Goal: Transaction & Acquisition: Purchase product/service

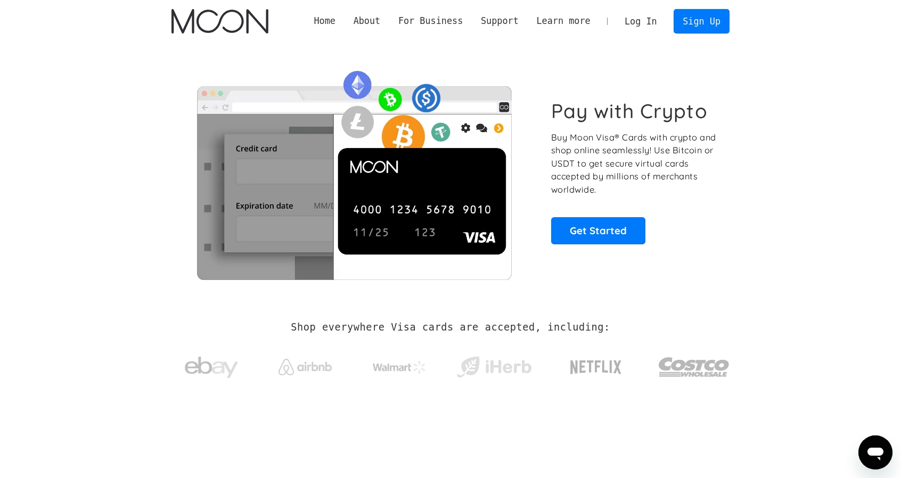
click at [627, 19] on link "Log In" at bounding box center [640, 21] width 50 height 23
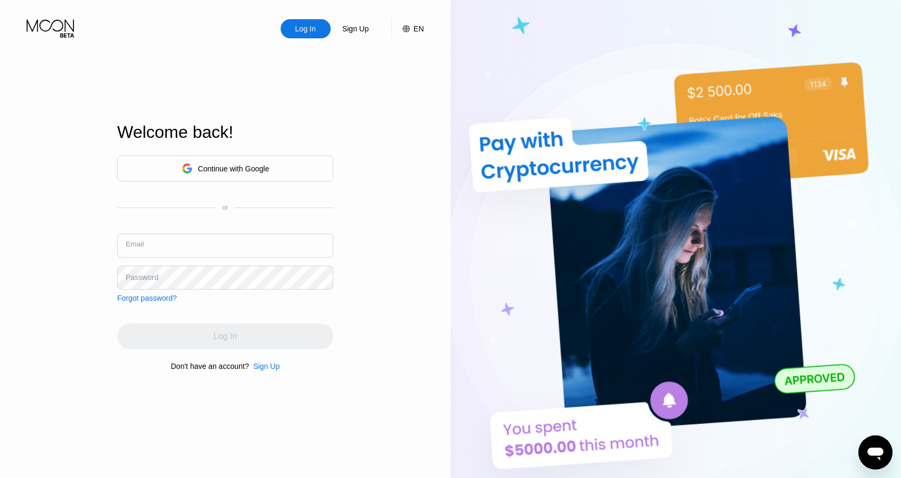
click at [196, 248] on input "text" at bounding box center [225, 246] width 216 height 24
paste input "[EMAIL_ADDRESS][DOMAIN_NAME]"
type input "[EMAIL_ADDRESS][DOMAIN_NAME]"
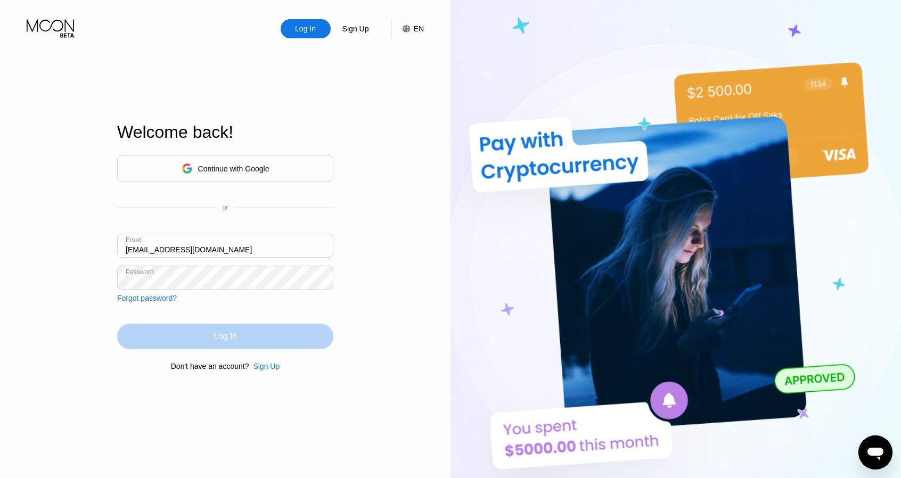
click at [192, 326] on div "Log In" at bounding box center [225, 337] width 216 height 26
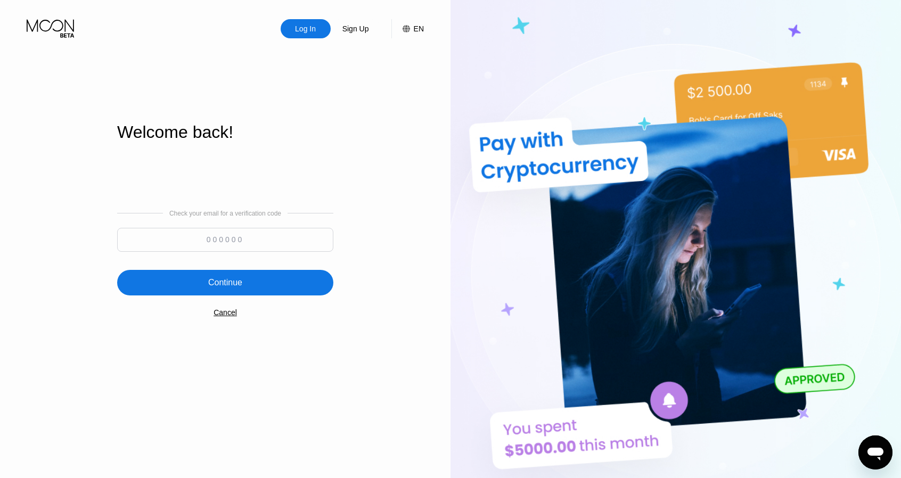
drag, startPoint x: 255, startPoint y: 240, endPoint x: 249, endPoint y: 241, distance: 6.5
click at [254, 240] on input at bounding box center [225, 240] width 216 height 24
paste input "260624"
type input "260624"
click at [205, 272] on div "Continue" at bounding box center [225, 283] width 216 height 26
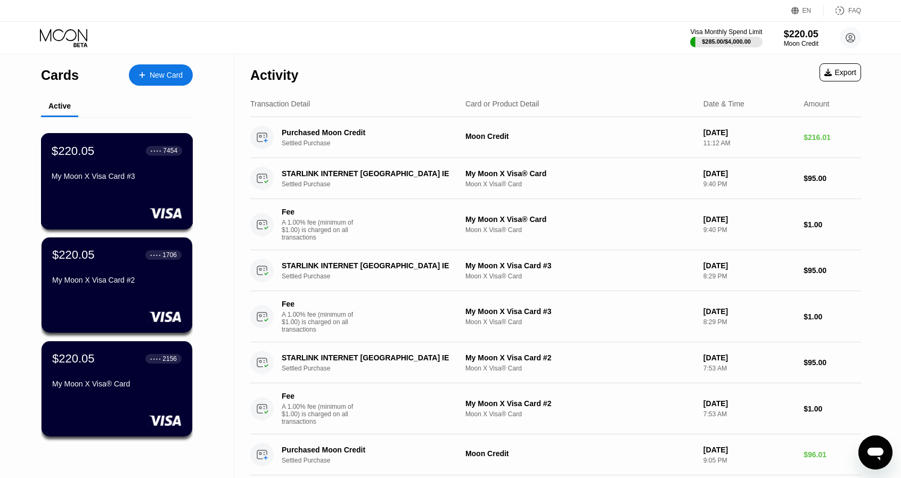
click at [127, 175] on div "My Moon X Visa Card #3" at bounding box center [117, 176] width 130 height 9
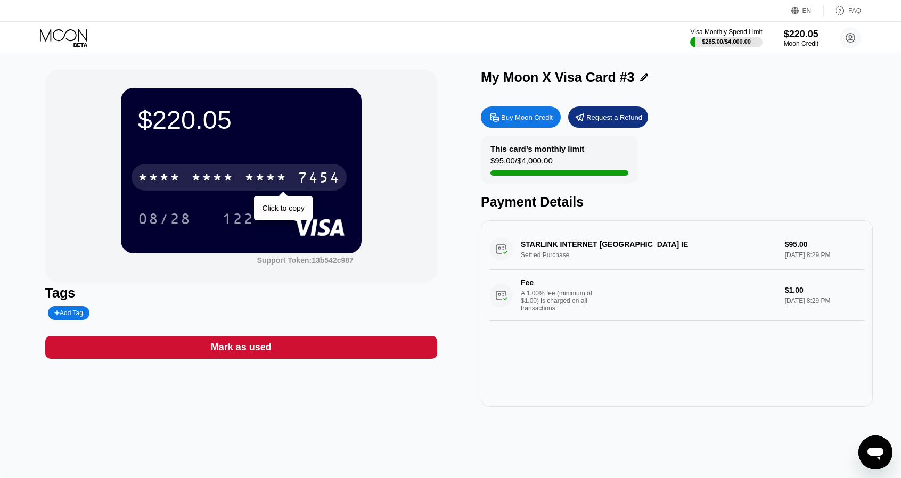
click at [257, 174] on div "* * * *" at bounding box center [265, 178] width 43 height 17
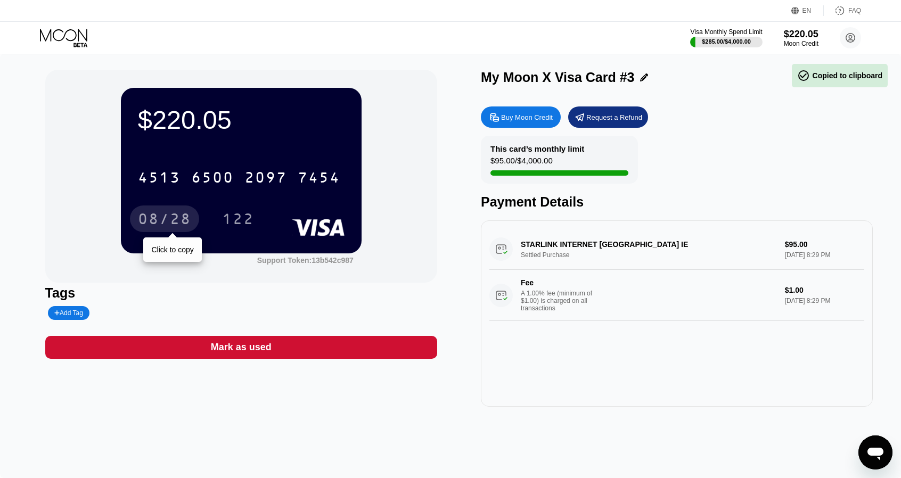
click at [163, 227] on div "08/28" at bounding box center [164, 220] width 53 height 17
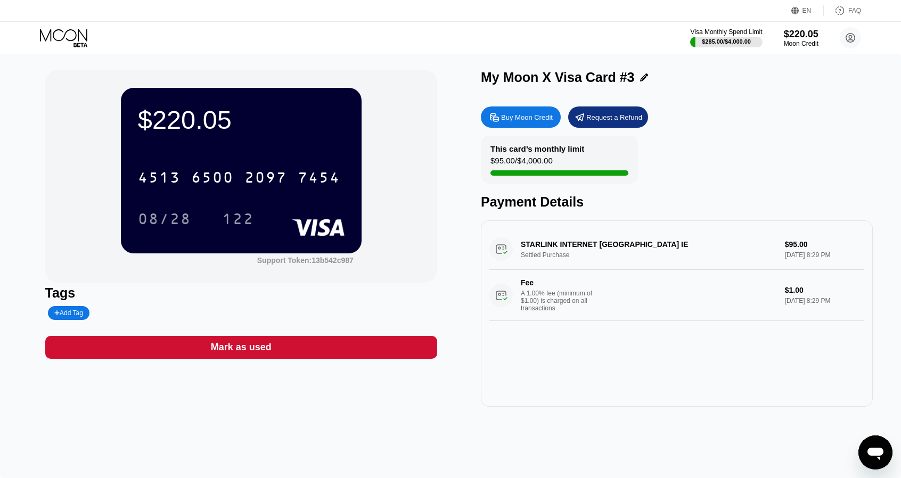
click at [235, 235] on div "$220.05 4513 6500 2097 7454 08/28 122" at bounding box center [241, 170] width 241 height 165
click at [236, 220] on div "122" at bounding box center [238, 220] width 32 height 17
click at [75, 31] on icon at bounding box center [63, 35] width 47 height 12
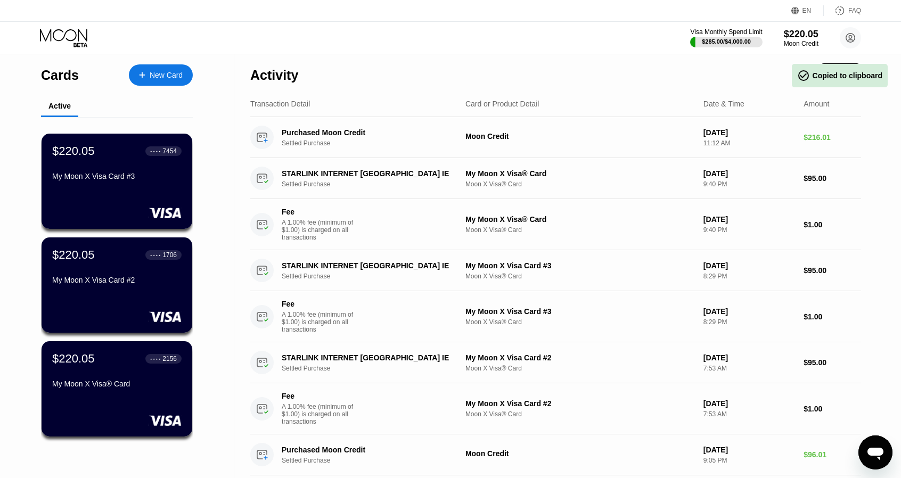
click at [158, 71] on div "New Card" at bounding box center [166, 75] width 33 height 9
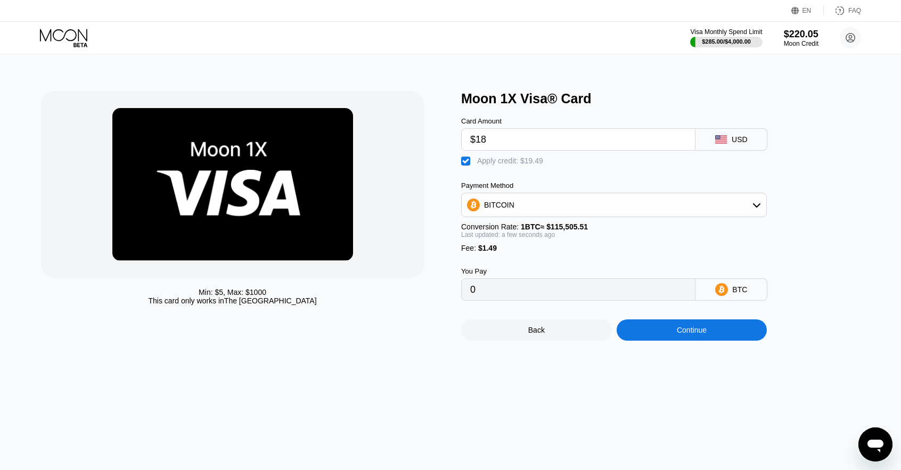
click at [582, 217] on div "BITCOIN" at bounding box center [614, 205] width 306 height 24
click at [576, 212] on div "BITCOIN" at bounding box center [614, 204] width 304 height 21
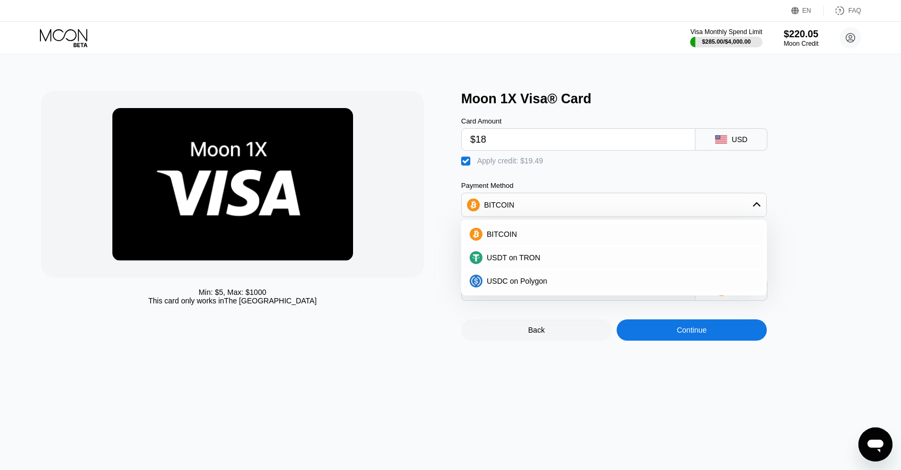
click at [807, 206] on div "Moon 1X Visa® Card Card Amount $18 USD  Apply credit: $19.49 Payment Method BI…" at bounding box center [665, 216] width 409 height 250
click at [711, 332] on div "Continue" at bounding box center [691, 329] width 151 height 21
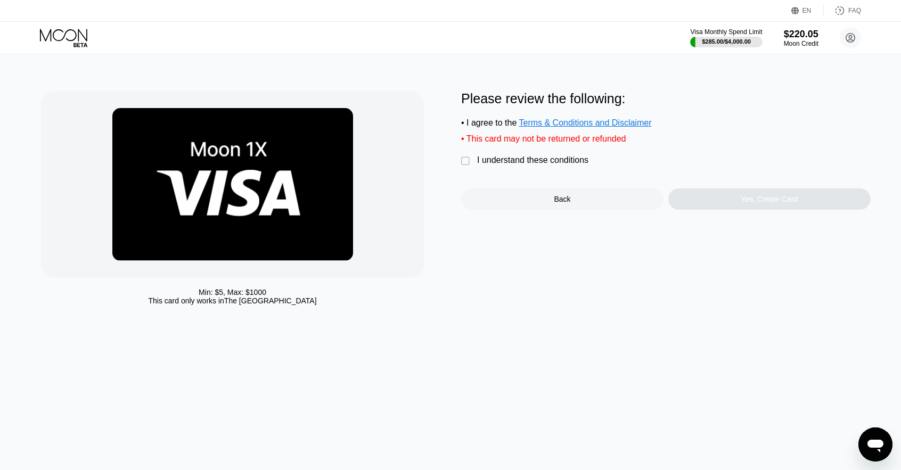
click at [585, 159] on div "Please review the following: • I agree to the Terms & Conditions and Disclaimer…" at bounding box center [665, 150] width 409 height 119
click at [572, 164] on div "I understand these conditions" at bounding box center [532, 160] width 111 height 10
click at [722, 196] on div "Yes, Create Card" at bounding box center [769, 198] width 202 height 21
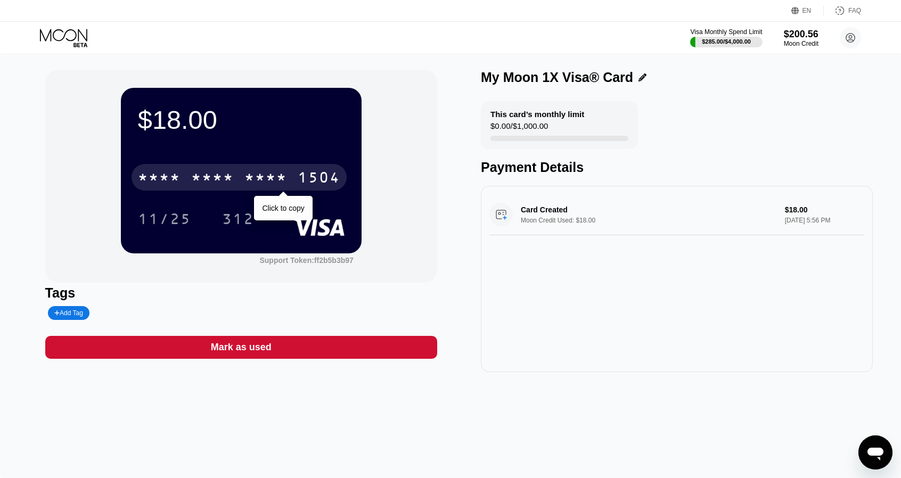
click at [247, 175] on div "* * * *" at bounding box center [265, 178] width 43 height 17
click at [182, 216] on div "11/25" at bounding box center [164, 220] width 53 height 17
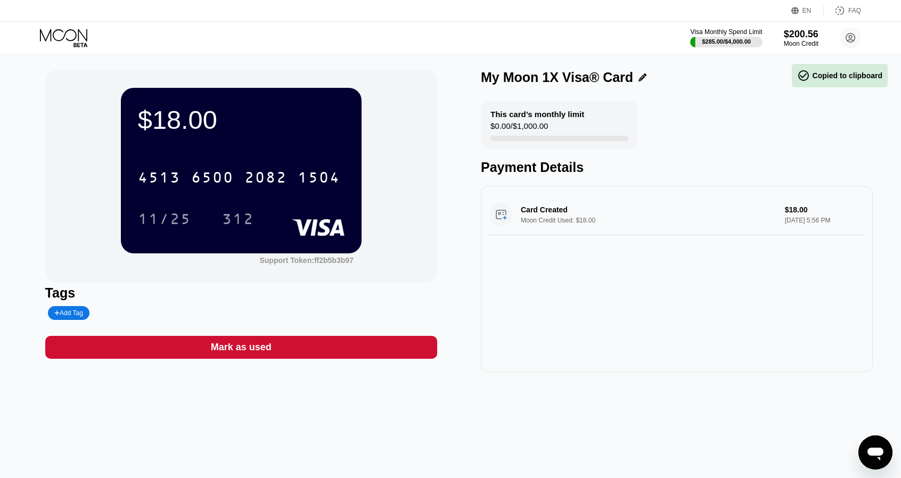
click at [270, 212] on div "11/25 312" at bounding box center [241, 218] width 207 height 27
click at [254, 211] on div "312" at bounding box center [238, 218] width 48 height 27
click at [54, 34] on icon at bounding box center [65, 38] width 50 height 19
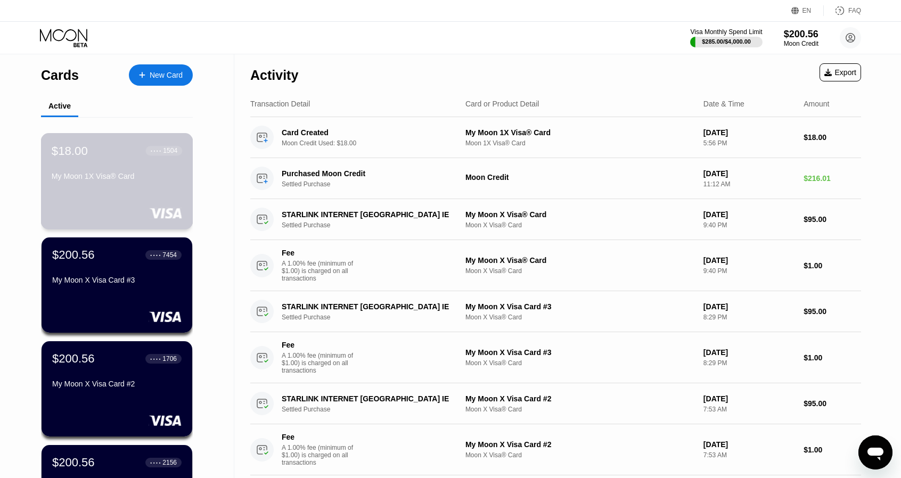
click at [129, 153] on div "$18.00 ● ● ● ● 1504" at bounding box center [117, 151] width 130 height 14
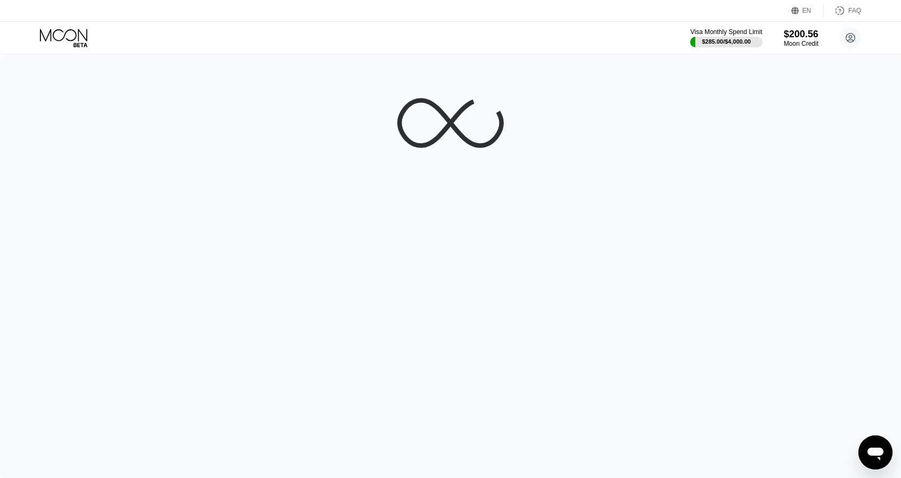
click at [79, 33] on icon at bounding box center [63, 35] width 47 height 12
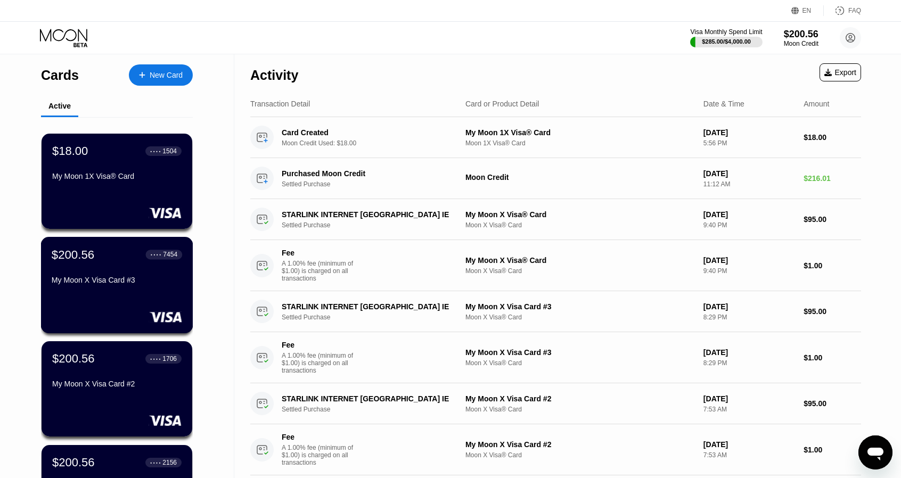
click at [119, 253] on div "$200.56 ● ● ● ● 7454" at bounding box center [117, 255] width 130 height 14
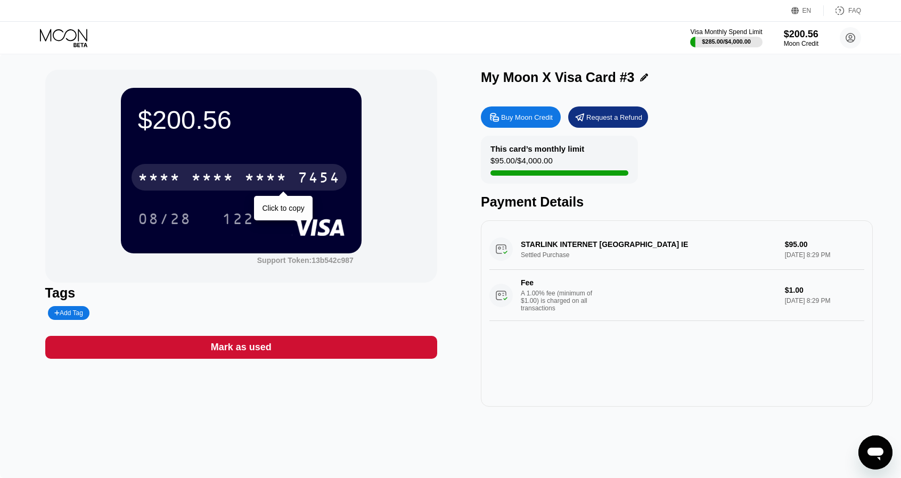
click at [293, 186] on div "* * * * * * * * * * * * 7454" at bounding box center [238, 177] width 215 height 27
